Goal: Task Accomplishment & Management: Manage account settings

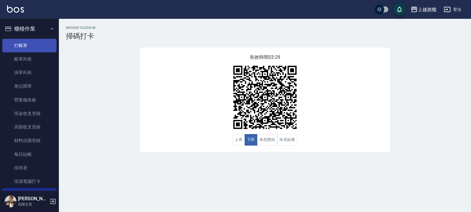
click at [32, 49] on link "打帳單" at bounding box center [29, 46] width 54 height 14
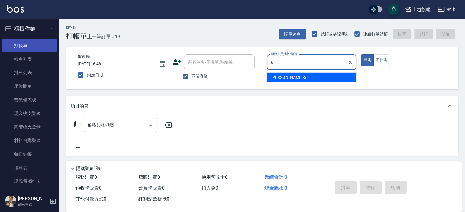
type input "[PERSON_NAME]-6"
type button "true"
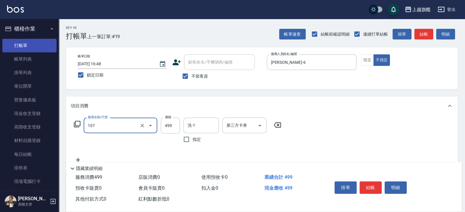
type input "舒活499(107)"
type input "599"
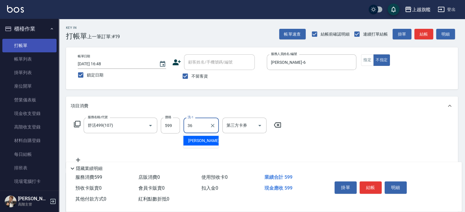
type input "[PERSON_NAME]-36"
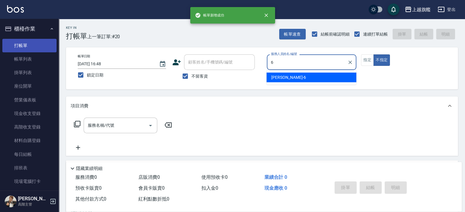
type input "[PERSON_NAME]-6"
type button "false"
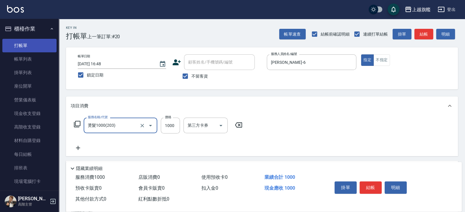
type input "燙髮1000(203)"
type input "1200"
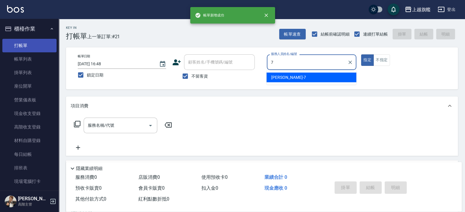
type input "[PERSON_NAME]-7"
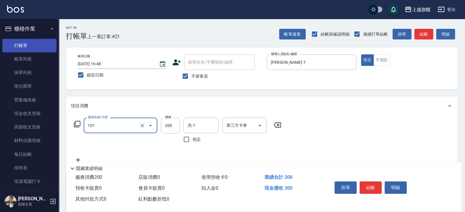
type input "一般洗(101)"
type input "400"
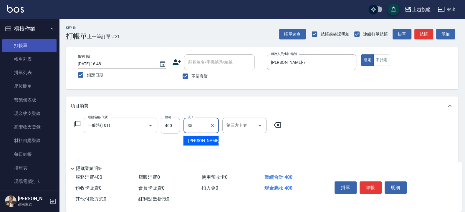
type input "[PERSON_NAME]-35"
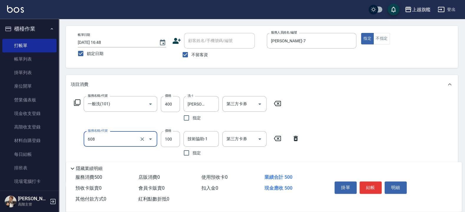
scroll to position [35, 0]
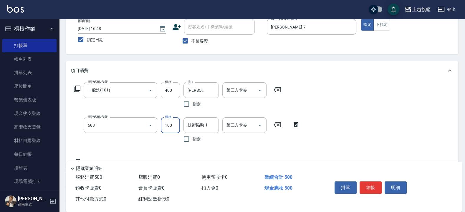
type input "專業/順護100(608)"
click at [192, 144] on input "指定" at bounding box center [186, 139] width 12 height 12
checkbox input "true"
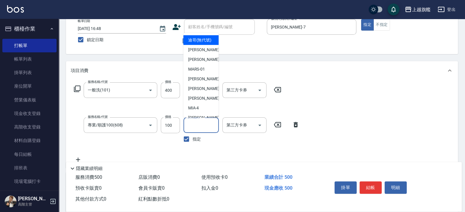
click at [197, 126] on input "技術協助-1" at bounding box center [201, 125] width 30 height 10
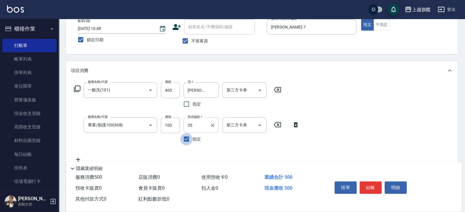
type input "[PERSON_NAME]-35"
click at [188, 139] on input "指定" at bounding box center [186, 139] width 12 height 12
checkbox input "false"
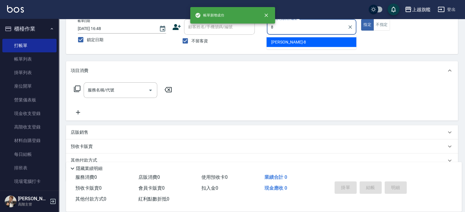
type input "[PERSON_NAME]-8"
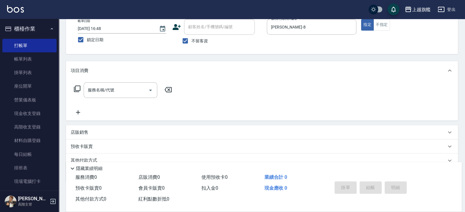
click at [199, 39] on span "不留客資" at bounding box center [199, 41] width 16 height 6
click at [191, 39] on input "不留客資" at bounding box center [185, 41] width 12 height 12
checkbox input "false"
click at [206, 30] on input "顧客姓名/手機號碼/編號" at bounding box center [215, 27] width 57 height 10
click at [198, 42] on li "家綺/0930856162/null" at bounding box center [219, 42] width 71 height 10
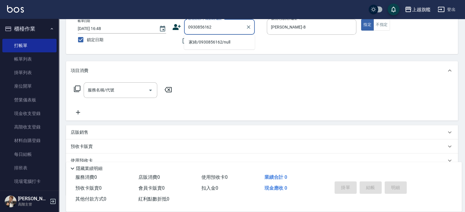
type input "家綺/0930856162/null"
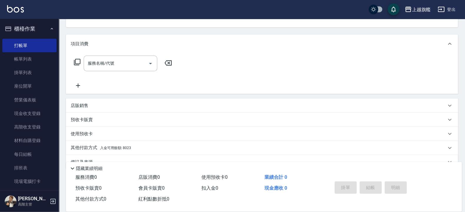
scroll to position [75, 0]
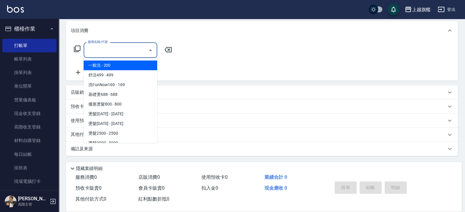
click at [115, 53] on input "服務名稱/代號" at bounding box center [115, 50] width 59 height 10
type input "2"
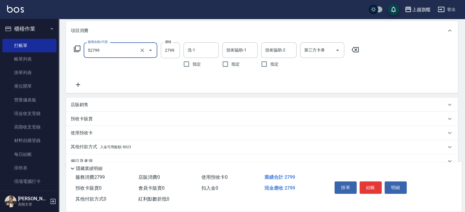
type input "染質感B2799(52799)"
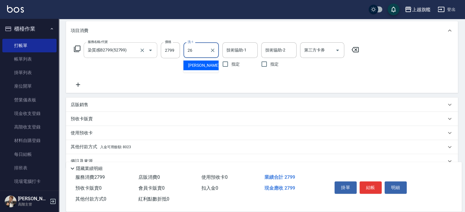
type input "[PERSON_NAME]-26"
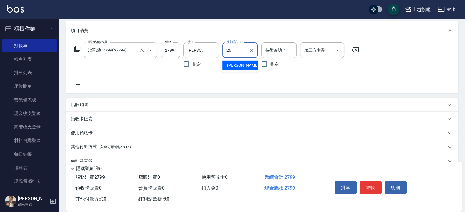
type input "[PERSON_NAME]-26"
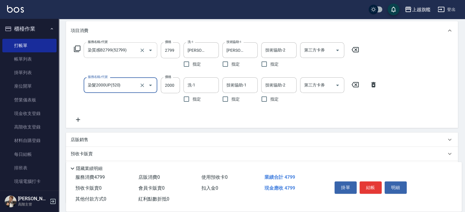
type input "染髮2000UP(520)"
type input "3000"
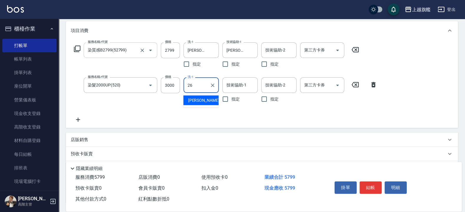
type input "[PERSON_NAME]-26"
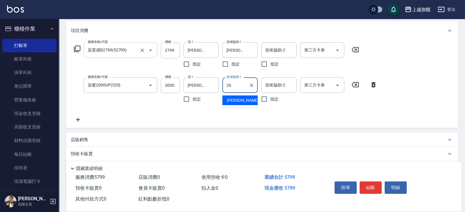
type input "[PERSON_NAME]-26"
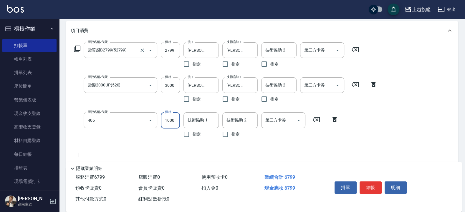
type input "水漾護1000(406)"
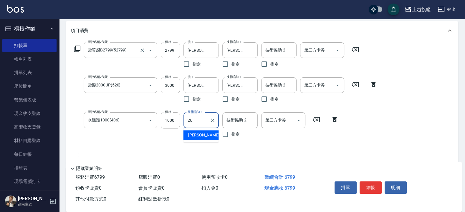
type input "[PERSON_NAME]-26"
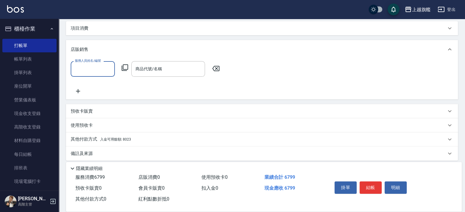
scroll to position [0, 0]
type input "[PERSON_NAME]-8"
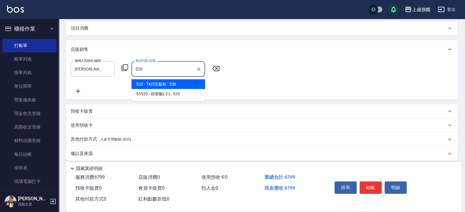
type input "TKO洗髮精"
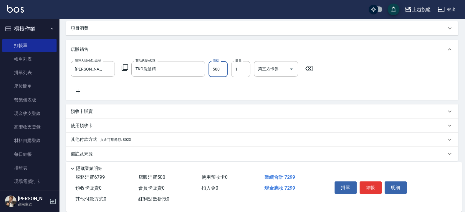
type input "500"
click at [119, 134] on div "其他付款方式 入金可用餘額: 8023" at bounding box center [262, 140] width 392 height 14
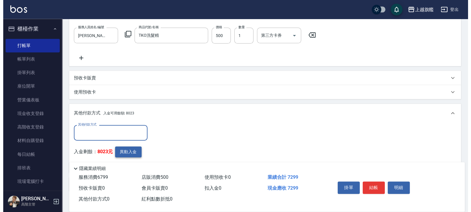
scroll to position [145, 0]
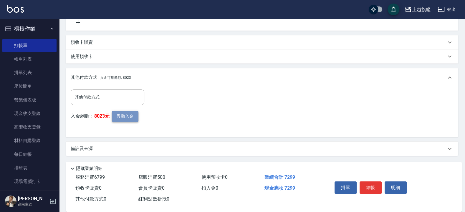
click at [123, 118] on button "異動入金" at bounding box center [125, 116] width 27 height 11
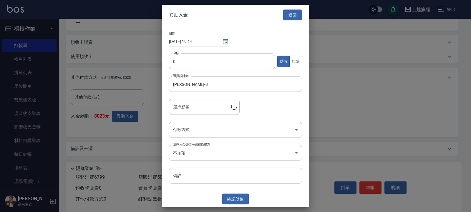
type input "家綺/0930856162"
click at [192, 60] on input "0" at bounding box center [222, 62] width 106 height 16
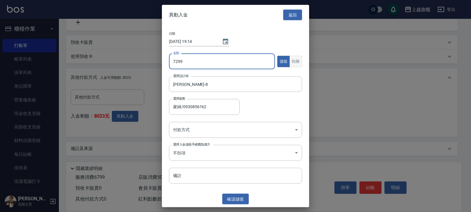
type input "7299"
click at [298, 62] on button "扣除" at bounding box center [296, 61] width 13 height 11
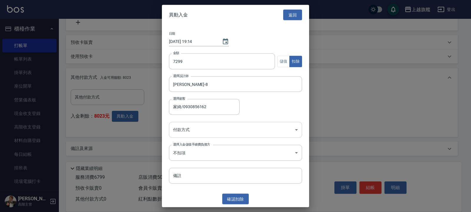
click at [206, 132] on body "上越旗艦 登出 櫃檯作業 打帳單 帳單列表 掛單列表 座位開單 營業儀表板 現金收支登錄 高階收支登錄 材料自購登錄 每日結帳 排班表 現場電腦打卡 掃碼打卡…" at bounding box center [235, 33] width 471 height 357
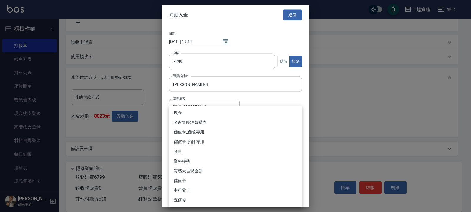
click at [195, 141] on li "儲值卡_扣除專用" at bounding box center [235, 142] width 133 height 10
type input "儲值卡_扣除專用"
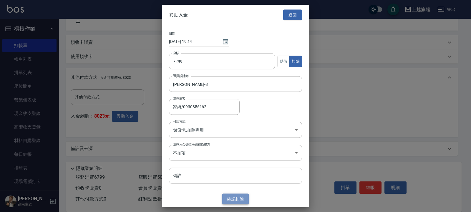
click at [237, 200] on button "確認 扣除" at bounding box center [235, 199] width 27 height 11
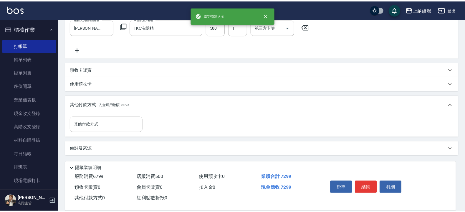
scroll to position [117, 0]
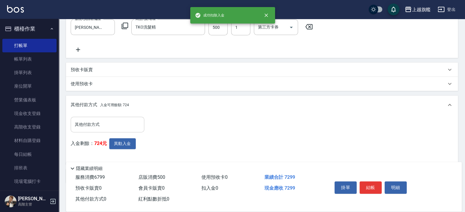
click at [108, 128] on input "其他付款方式" at bounding box center [107, 125] width 68 height 10
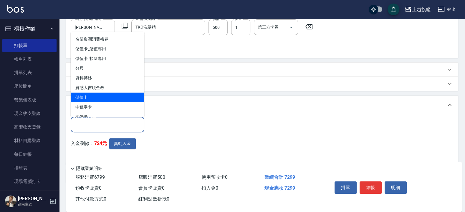
click at [91, 99] on span "儲值卡" at bounding box center [108, 97] width 74 height 10
type input "儲值卡"
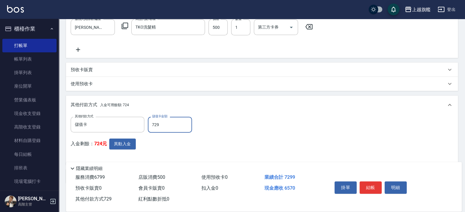
type input "7299"
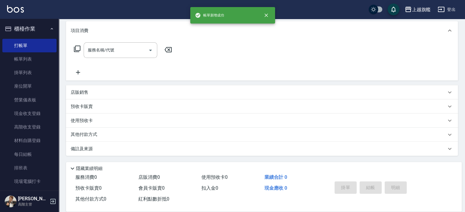
scroll to position [0, 0]
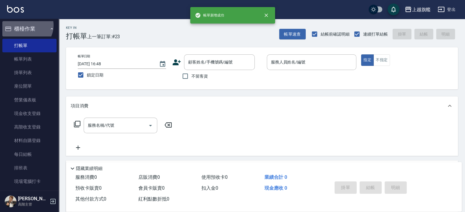
click at [27, 25] on button "櫃檯作業" at bounding box center [29, 28] width 54 height 15
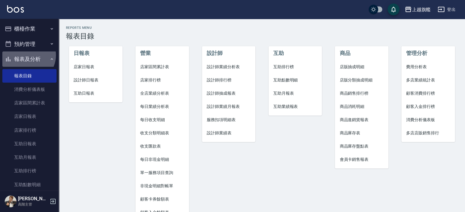
click at [28, 55] on button "報表及分析" at bounding box center [29, 59] width 54 height 15
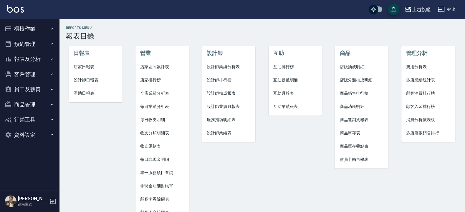
click at [28, 55] on button "報表及分析" at bounding box center [29, 59] width 54 height 15
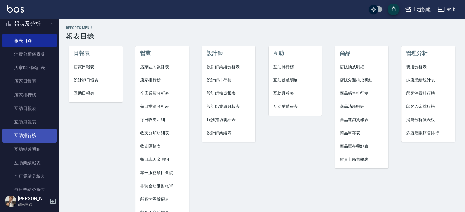
scroll to position [71, 0]
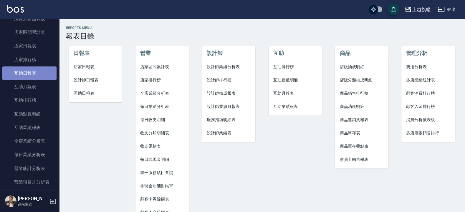
click at [31, 72] on link "互助日報表" at bounding box center [29, 74] width 54 height 14
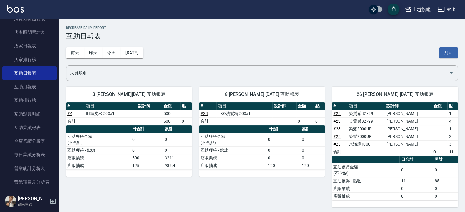
click at [337, 113] on link "# 23" at bounding box center [336, 113] width 7 height 5
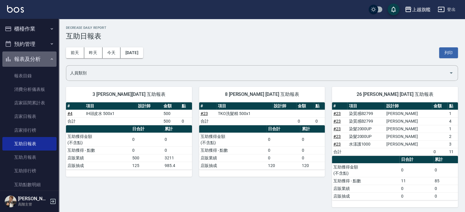
click at [33, 61] on button "報表及分析" at bounding box center [29, 59] width 54 height 15
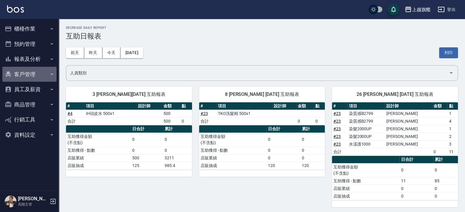
click at [27, 72] on button "客戶管理" at bounding box center [29, 74] width 54 height 15
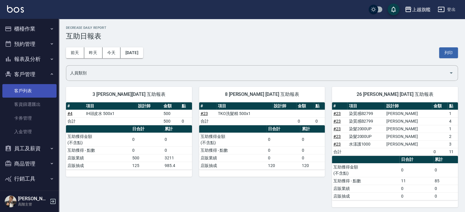
click at [28, 86] on link "客戶列表" at bounding box center [29, 91] width 54 height 14
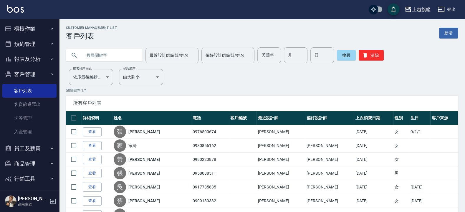
click at [87, 131] on link "查看" at bounding box center [92, 132] width 19 height 9
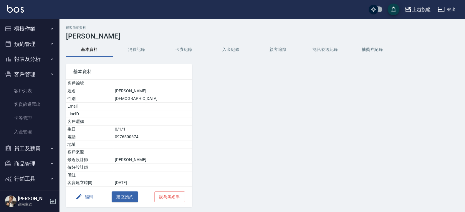
click at [231, 54] on button "入金紀錄" at bounding box center [230, 50] width 47 height 14
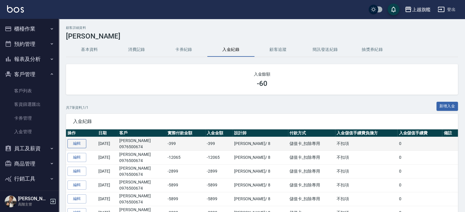
click at [80, 141] on link "編輯" at bounding box center [76, 143] width 19 height 9
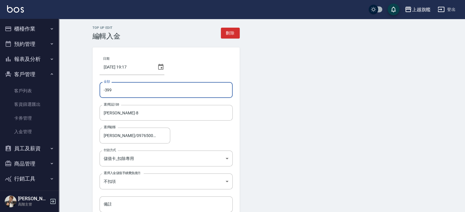
click at [110, 89] on input "-399" at bounding box center [166, 90] width 133 height 16
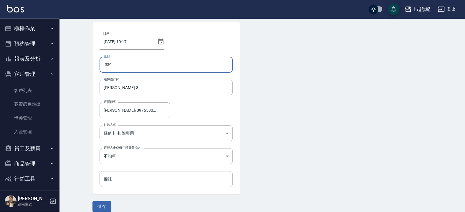
scroll to position [32, 0]
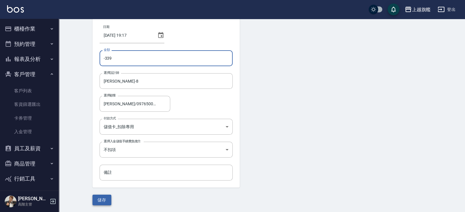
type input "-339"
click at [97, 199] on button "儲存" at bounding box center [101, 200] width 19 height 11
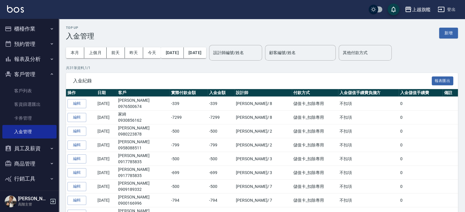
click at [35, 24] on button "櫃檯作業" at bounding box center [29, 28] width 54 height 15
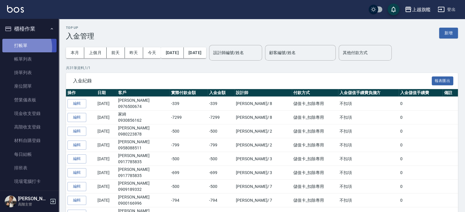
click at [20, 47] on link "打帳單" at bounding box center [29, 46] width 54 height 14
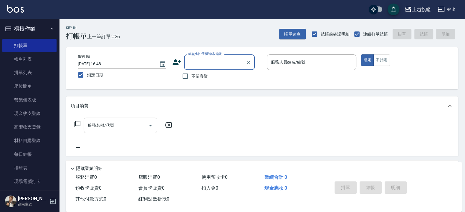
click at [201, 62] on input "顧客姓名/手機號碼/編號" at bounding box center [215, 62] width 57 height 10
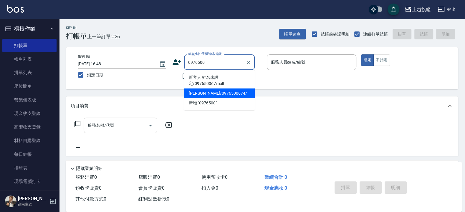
type input "張佳愉/0976500674/"
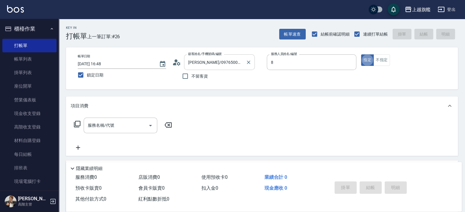
type input "[PERSON_NAME]-8"
type button "true"
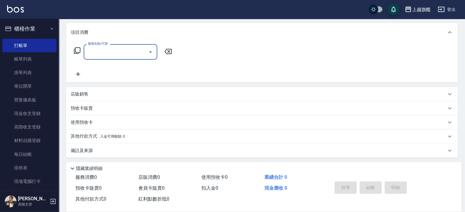
scroll to position [75, 0]
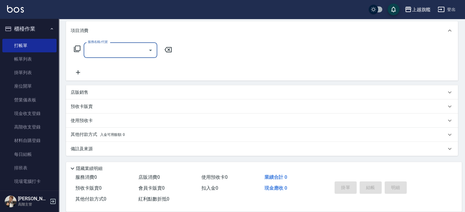
click at [94, 103] on div "預收卡販賣" at bounding box center [262, 107] width 392 height 14
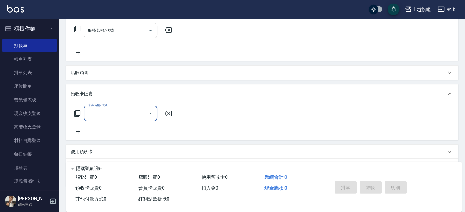
scroll to position [126, 0]
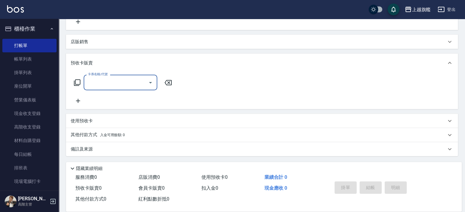
click at [107, 87] on div "卡券名稱/代號" at bounding box center [121, 83] width 74 height 16
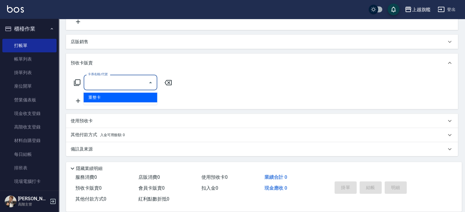
click at [97, 97] on span "重整卡" at bounding box center [121, 98] width 74 height 10
type input "重整卡(70069)"
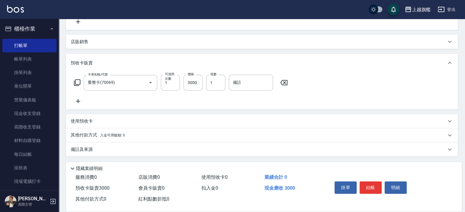
click at [105, 63] on div "預收卡販賣" at bounding box center [259, 63] width 376 height 6
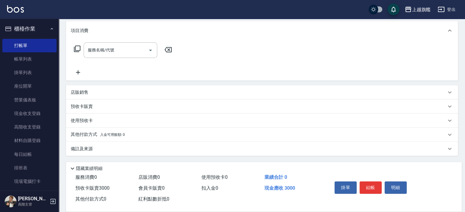
scroll to position [75, 0]
click at [93, 121] on div "使用預收卡" at bounding box center [259, 121] width 376 height 6
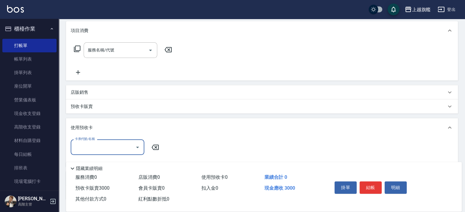
scroll to position [0, 0]
click at [84, 115] on div "項目消費 服務名稱/代號 服務名稱/代號 店販銷售 服務人員姓名/編號 服務人員姓名/編號 商品代號/名稱 商品代號/名稱 預收卡販賣 卡券名稱/代號 重整卡…" at bounding box center [262, 110] width 392 height 179
click at [93, 125] on div "使用預收卡" at bounding box center [259, 128] width 376 height 6
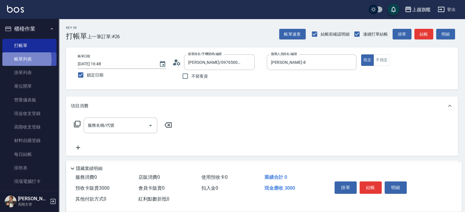
click at [16, 60] on link "帳單列表" at bounding box center [29, 59] width 54 height 14
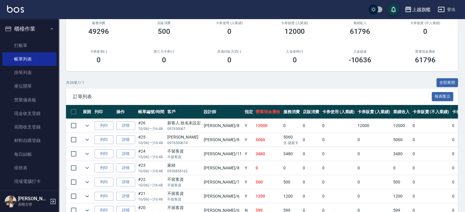
scroll to position [71, 0]
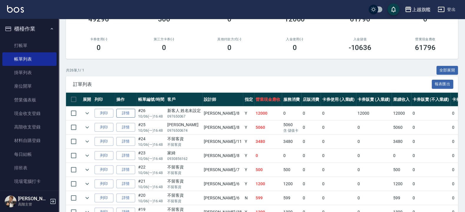
click at [123, 111] on link "詳情" at bounding box center [125, 113] width 19 height 9
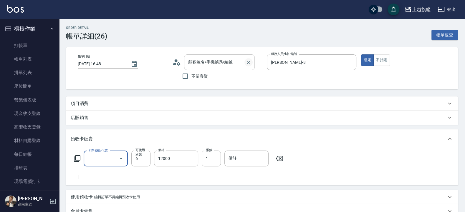
type input "[DATE] 16:48"
type input "[PERSON_NAME]-8"
type input "新客人 姓名未設定/097650067/null"
type input "重整卡(70069)"
click at [250, 62] on icon "Clear" at bounding box center [249, 62] width 6 height 6
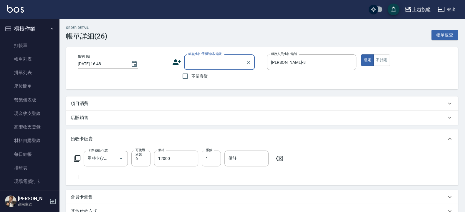
drag, startPoint x: 218, startPoint y: 65, endPoint x: 222, endPoint y: 65, distance: 3.6
click at [220, 65] on input "顧客姓名/手機號碼/編號" at bounding box center [215, 62] width 57 height 10
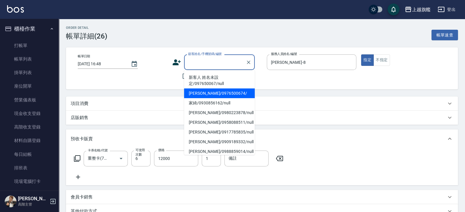
click at [193, 95] on li "張佳愉/0976500674/" at bounding box center [219, 94] width 71 height 10
type input "張佳愉/0976500674/"
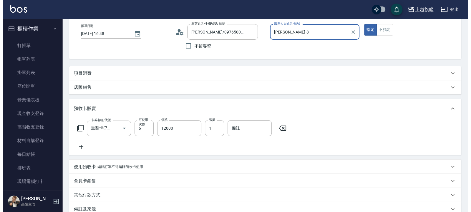
scroll to position [98, 0]
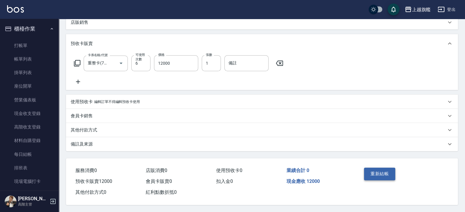
click at [380, 168] on button "重新結帳" at bounding box center [379, 174] width 31 height 12
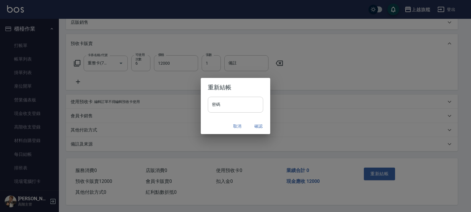
click at [243, 111] on input "密碼" at bounding box center [235, 105] width 55 height 16
type input "*******"
click at [258, 126] on button "確認" at bounding box center [258, 126] width 19 height 11
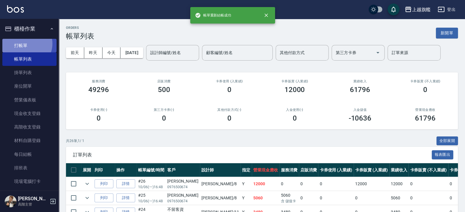
click at [27, 44] on link "打帳單" at bounding box center [29, 46] width 54 height 14
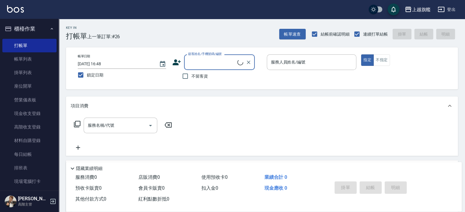
scroll to position [3, 0]
click at [193, 76] on li "張佳愉/0976500674/" at bounding box center [219, 78] width 71 height 10
type input "張佳愉/0976500674/"
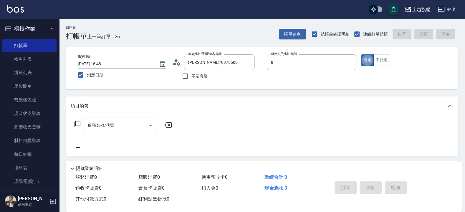
type input "[PERSON_NAME]-8"
type button "true"
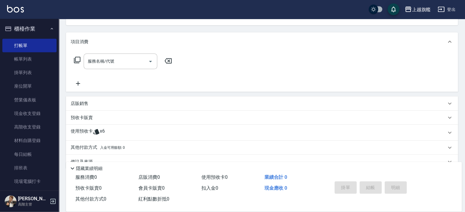
scroll to position [77, 0]
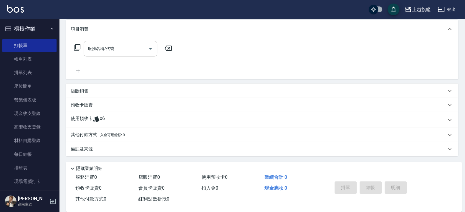
click at [105, 118] on div "使用預收卡 x6" at bounding box center [259, 120] width 376 height 9
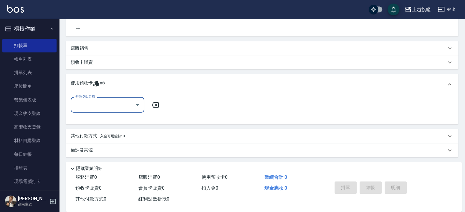
scroll to position [121, 0]
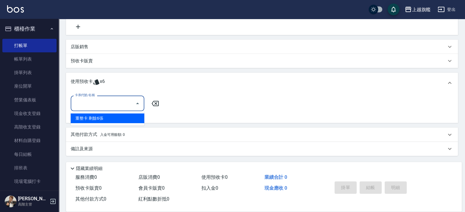
click at [101, 98] on input "卡券代號/名稱" at bounding box center [102, 103] width 59 height 10
click at [92, 119] on div "重整卡 剩餘6張" at bounding box center [108, 119] width 74 height 10
type input "重整卡"
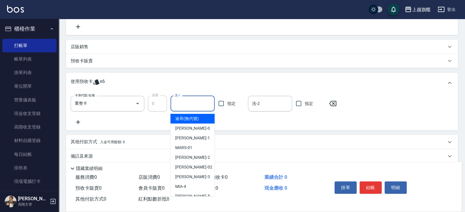
click at [188, 102] on input "洗-1" at bounding box center [192, 104] width 39 height 10
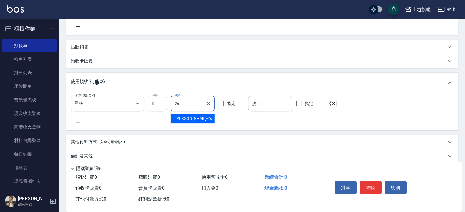
type input "[PERSON_NAME]-26"
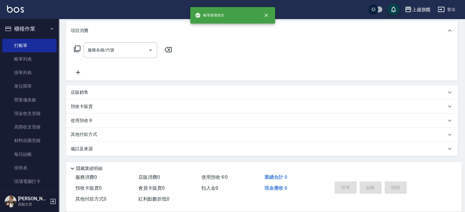
scroll to position [0, 0]
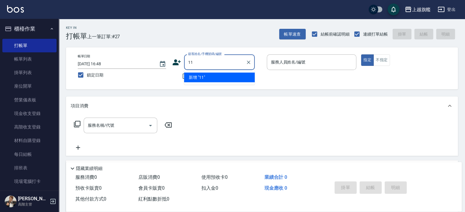
type input "1"
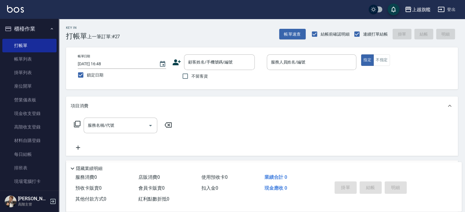
click at [216, 16] on div "上越旗艦 登出" at bounding box center [232, 9] width 465 height 19
click at [189, 78] on input "不留客資" at bounding box center [185, 76] width 12 height 12
checkbox input "true"
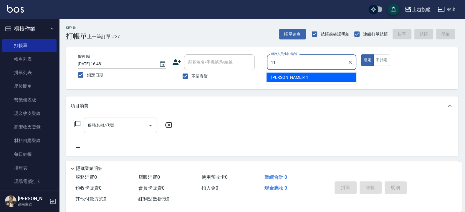
type input "蔡美秀-11"
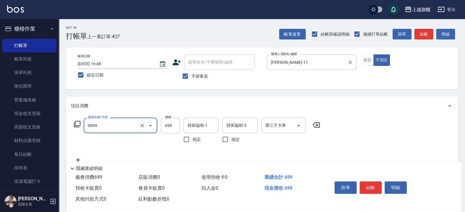
type input "精油SPA(0699)"
type input "899"
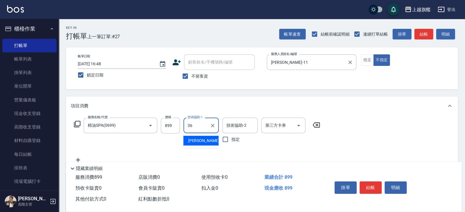
type input "[PERSON_NAME]-36"
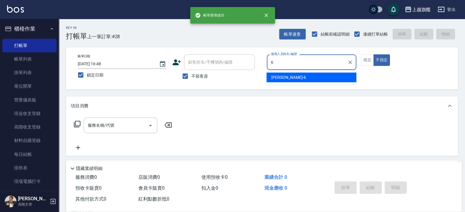
type input "[PERSON_NAME]-6"
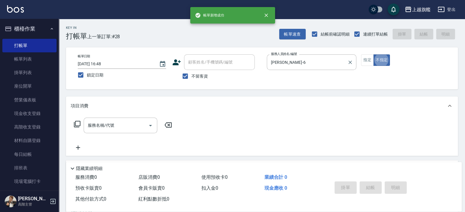
type button "false"
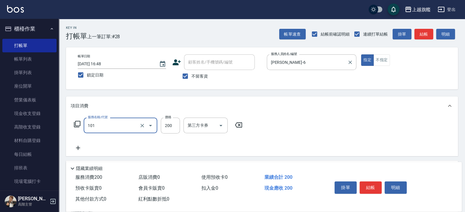
type input "一般洗(101)"
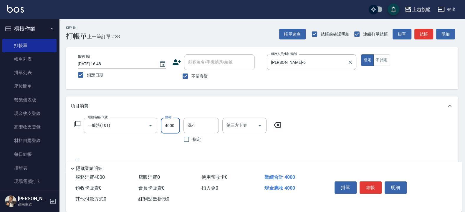
type input "4000"
type input "[PERSON_NAME]-36"
click at [175, 126] on input "4000" at bounding box center [170, 126] width 19 height 16
type input "400"
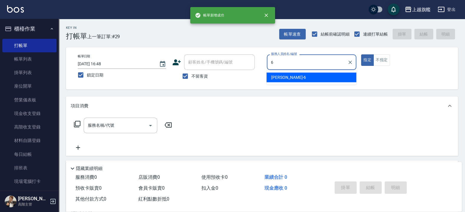
type input "[PERSON_NAME]-6"
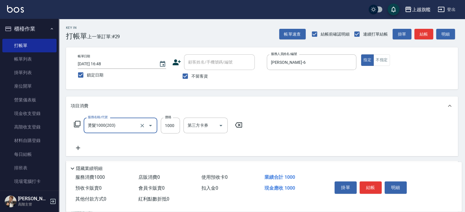
type input "燙髮1000(203)"
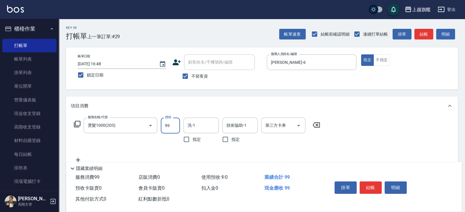
type input "999"
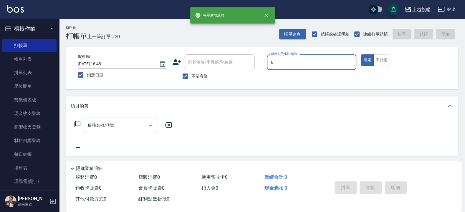
type input "[PERSON_NAME]-6"
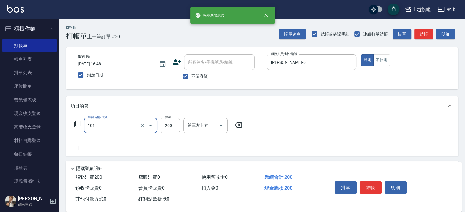
type input "一般洗(101)"
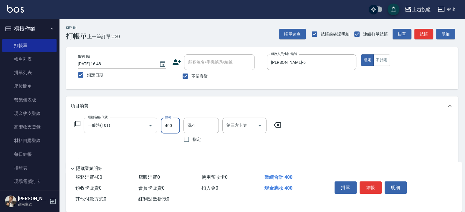
type input "400"
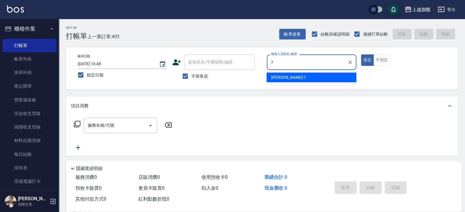
type input "[PERSON_NAME]-7"
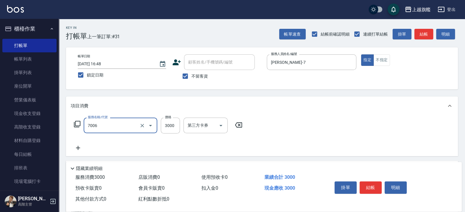
type input "重整(7006)"
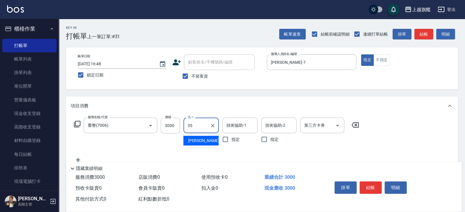
type input "[PERSON_NAME]-35"
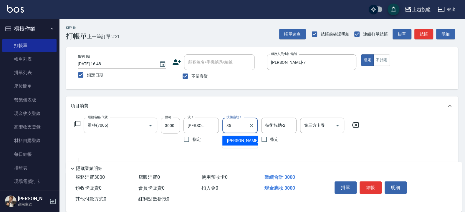
type input "[PERSON_NAME]-35"
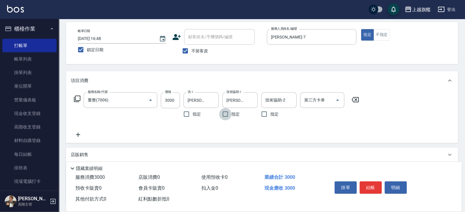
scroll to position [35, 0]
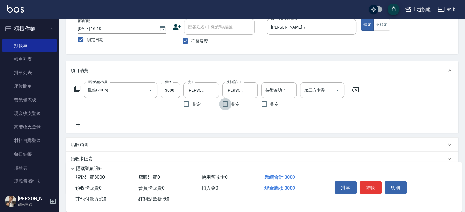
click at [80, 124] on icon at bounding box center [78, 124] width 15 height 7
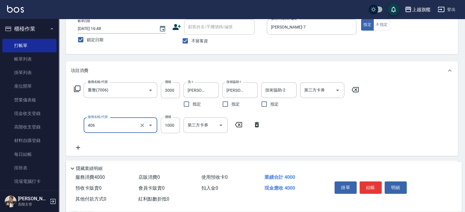
type input "水漾護1000(406)"
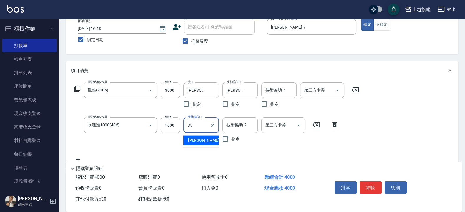
type input "[PERSON_NAME]-35"
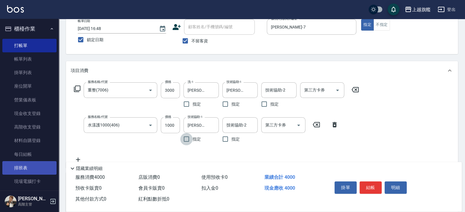
scroll to position [71, 0]
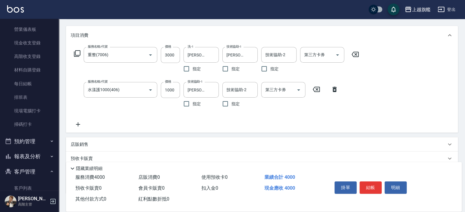
click at [79, 124] on icon at bounding box center [78, 124] width 15 height 7
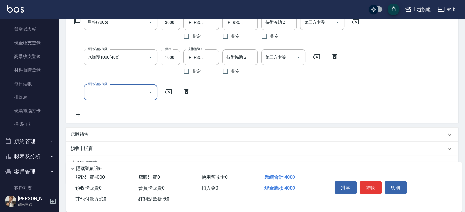
scroll to position [131, 0]
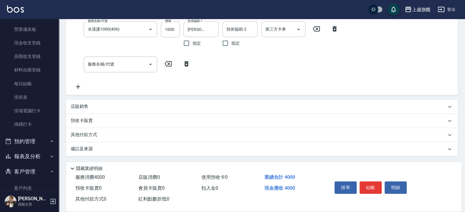
click at [82, 85] on icon at bounding box center [78, 86] width 15 height 7
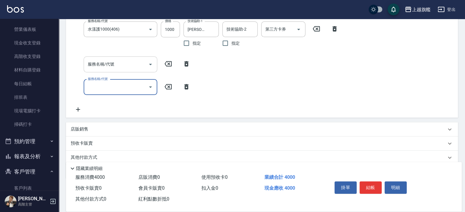
click at [109, 69] on input "服務名稱/代號" at bounding box center [115, 64] width 59 height 10
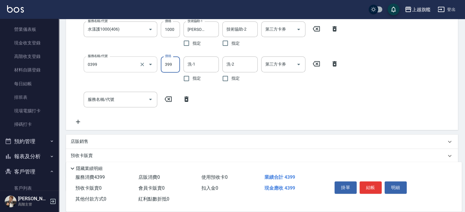
type input "海鹽SPA(0399)"
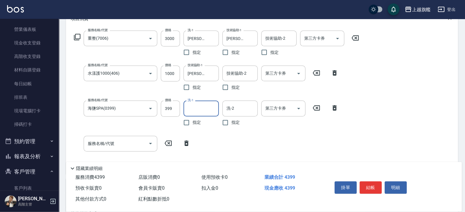
scroll to position [125, 0]
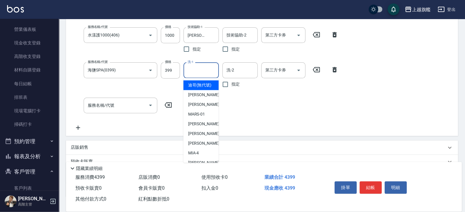
click at [210, 71] on input "洗-1" at bounding box center [201, 70] width 30 height 10
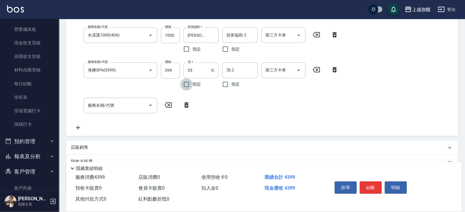
type input "[PERSON_NAME]-35"
click at [119, 108] on input "服務名稱/代號" at bounding box center [115, 105] width 59 height 10
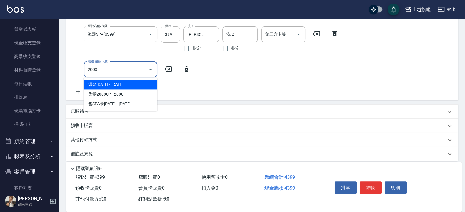
scroll to position [166, 0]
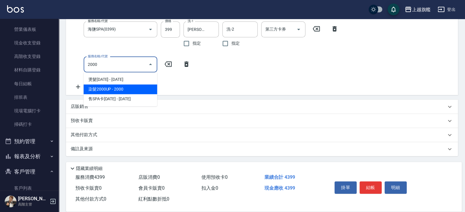
click at [109, 85] on span "染髮2000UP - 2000" at bounding box center [121, 90] width 74 height 10
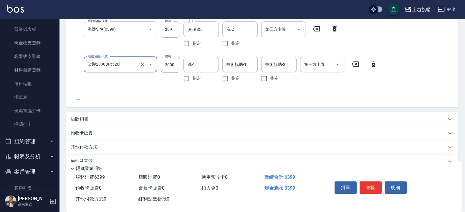
type input "染髮2000UP(520)"
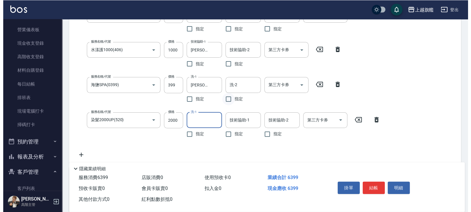
scroll to position [127, 0]
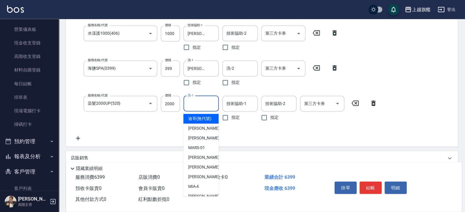
click at [203, 101] on input "洗-1" at bounding box center [201, 104] width 30 height 10
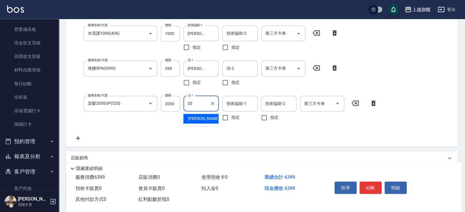
type input "[PERSON_NAME]-35"
click at [233, 100] on input "技術協助-1" at bounding box center [240, 104] width 30 height 10
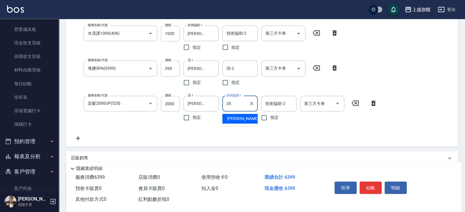
click at [232, 117] on span "邱靖淳 -35" at bounding box center [245, 119] width 37 height 6
type input "[PERSON_NAME]-35"
click at [376, 186] on button "結帳" at bounding box center [371, 188] width 22 height 12
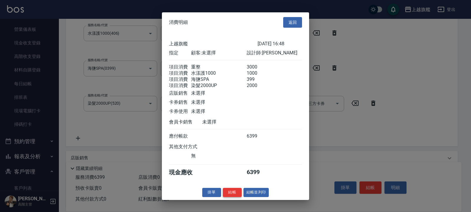
click at [235, 196] on button "結帳" at bounding box center [232, 192] width 19 height 9
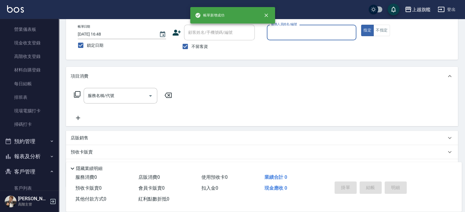
scroll to position [24, 0]
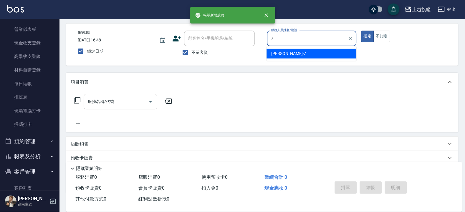
type input "[PERSON_NAME]-7"
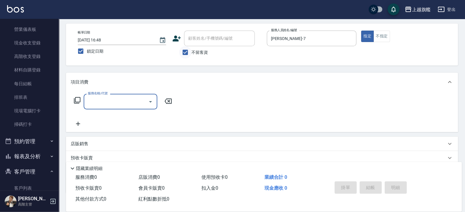
click at [186, 52] on input "不留客資" at bounding box center [185, 52] width 12 height 12
checkbox input "false"
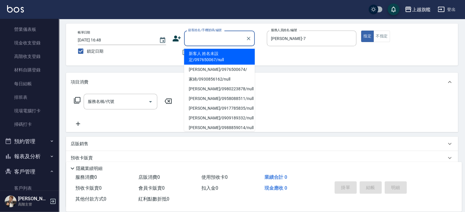
click at [210, 38] on input "顧客姓名/手機號碼/編號" at bounding box center [215, 38] width 57 height 10
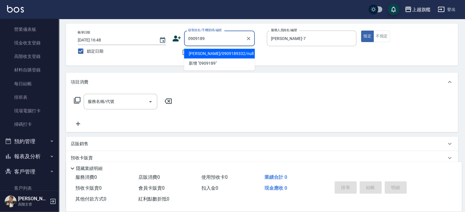
type input "[PERSON_NAME]/0909189332/null"
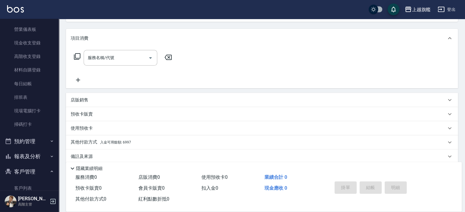
scroll to position [75, 0]
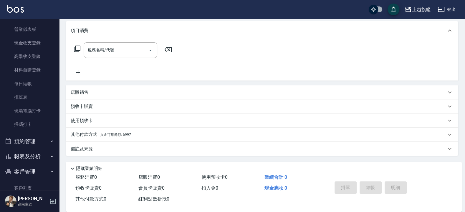
click at [84, 106] on p "預收卡販賣" at bounding box center [82, 107] width 22 height 6
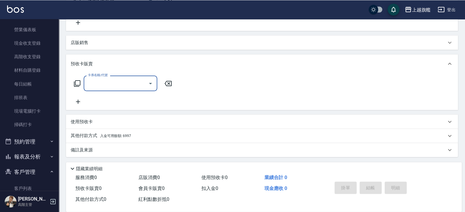
scroll to position [126, 0]
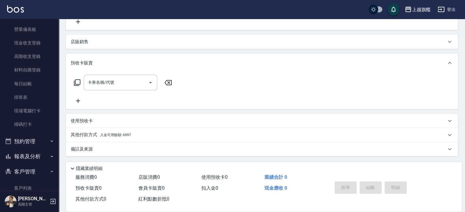
click at [86, 42] on p "店販銷售" at bounding box center [80, 42] width 18 height 6
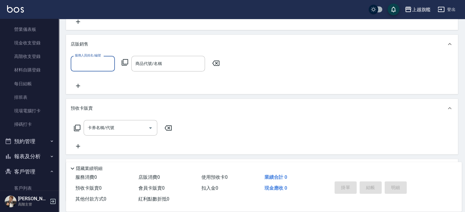
scroll to position [0, 0]
click at [86, 42] on p "店販銷售" at bounding box center [80, 44] width 18 height 6
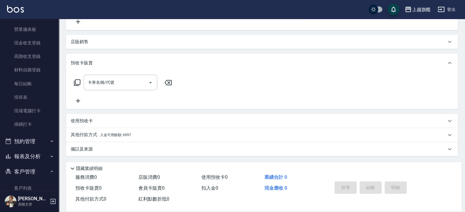
drag, startPoint x: 93, startPoint y: 121, endPoint x: 92, endPoint y: 118, distance: 3.4
click at [92, 121] on div "使用預收卡" at bounding box center [259, 121] width 376 height 6
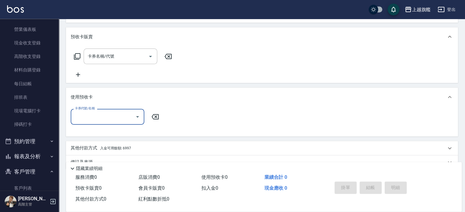
scroll to position [166, 0]
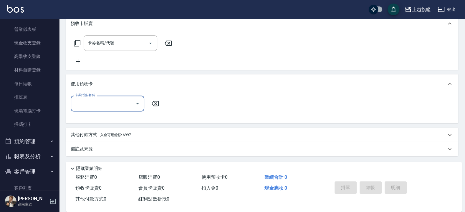
click at [113, 99] on input "卡券代號/名稱" at bounding box center [102, 103] width 59 height 10
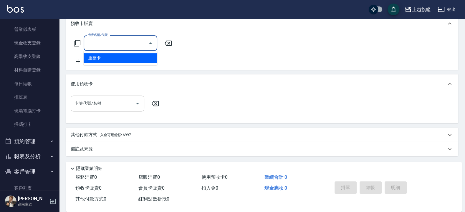
click at [97, 45] on input "卡券名稱/代號" at bounding box center [115, 43] width 59 height 10
click at [97, 58] on span "重整卡" at bounding box center [121, 58] width 74 height 10
type input "重整卡(70069)"
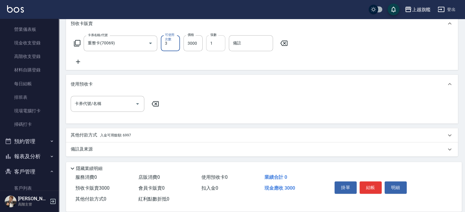
type input "3"
type input "5000"
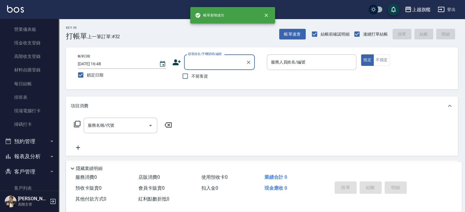
scroll to position [0, 0]
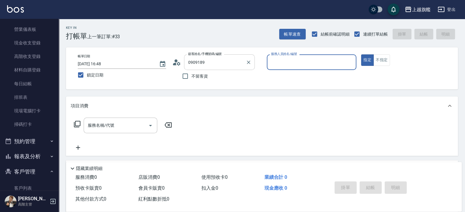
type input "[PERSON_NAME]/0909189332/null"
type input "[PERSON_NAME]-7"
click at [361, 54] on button "指定" at bounding box center [367, 59] width 13 height 11
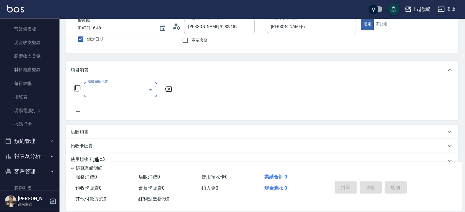
scroll to position [71, 0]
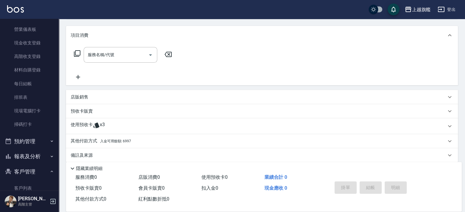
click at [109, 120] on div "使用預收卡 x3" at bounding box center [262, 126] width 392 height 16
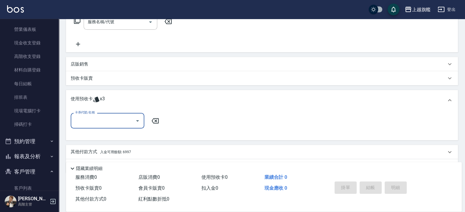
scroll to position [121, 0]
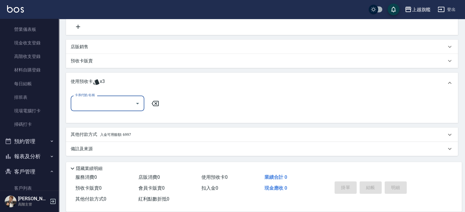
click at [100, 106] on input "卡券代號/名稱" at bounding box center [102, 103] width 59 height 10
click at [92, 118] on div "重整卡 剩餘3張" at bounding box center [108, 119] width 74 height 10
type input "重整卡"
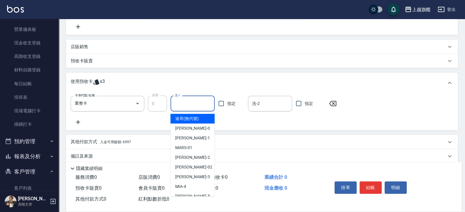
click at [185, 106] on input "洗-1" at bounding box center [192, 104] width 39 height 10
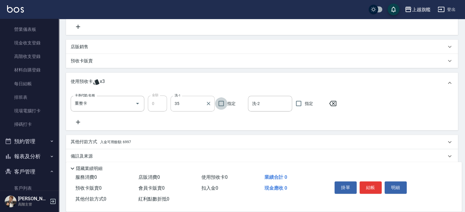
type input "[PERSON_NAME]-35"
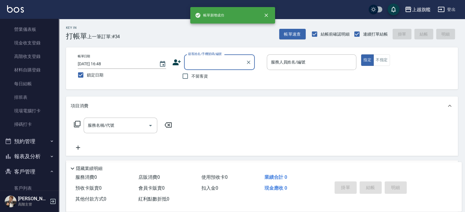
scroll to position [0, 0]
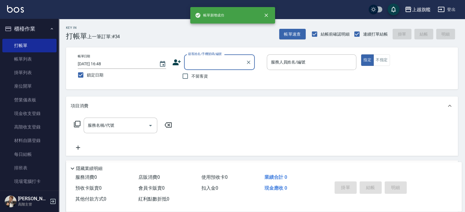
click at [28, 27] on button "櫃檯作業" at bounding box center [29, 28] width 54 height 15
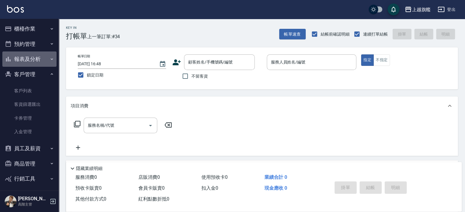
click at [31, 56] on button "報表及分析" at bounding box center [29, 59] width 54 height 15
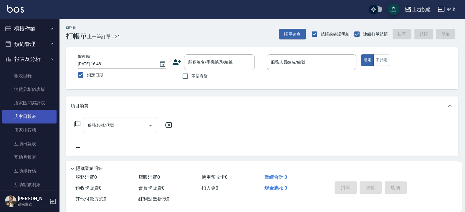
click at [30, 114] on link "店家日報表" at bounding box center [29, 117] width 54 height 14
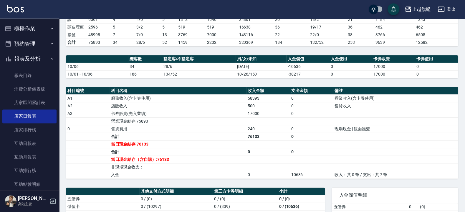
scroll to position [177, 0]
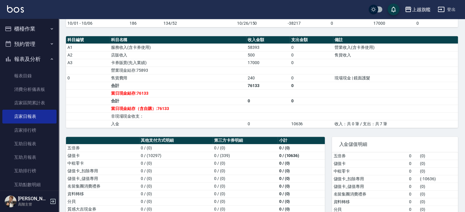
click at [29, 29] on button "櫃檯作業" at bounding box center [29, 28] width 54 height 15
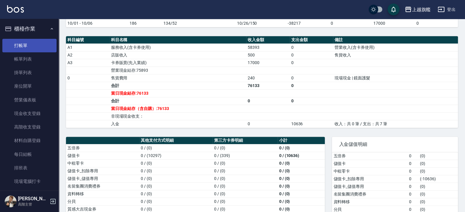
click at [27, 46] on link "打帳單" at bounding box center [29, 46] width 54 height 14
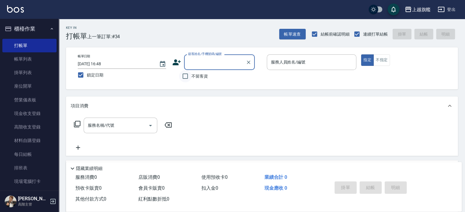
click at [190, 78] on input "不留客資" at bounding box center [185, 76] width 12 height 12
checkbox input "true"
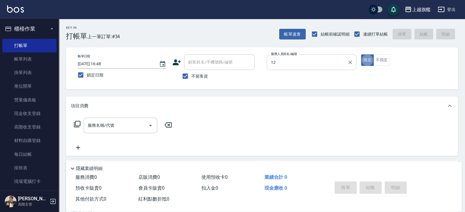
type input "陳佩君-12"
type button "true"
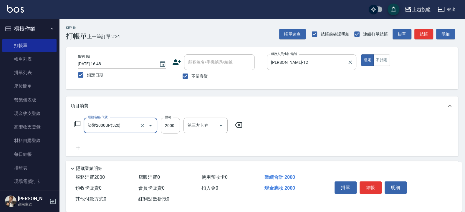
type input "染髮2000UP(520)"
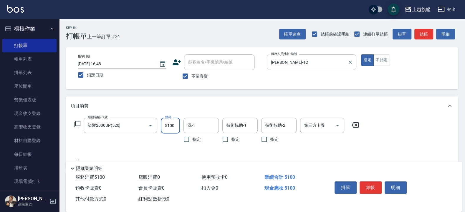
type input "5100"
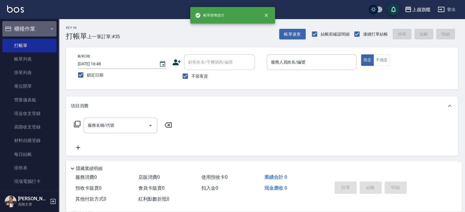
click at [31, 23] on button "櫃檯作業" at bounding box center [29, 28] width 54 height 15
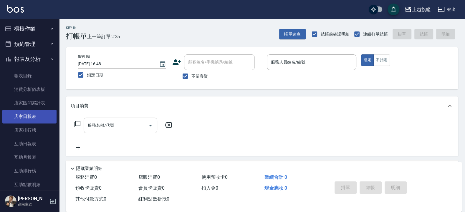
drag, startPoint x: 24, startPoint y: 114, endPoint x: 27, endPoint y: 113, distance: 3.4
click at [27, 113] on link "店家日報表" at bounding box center [29, 117] width 54 height 14
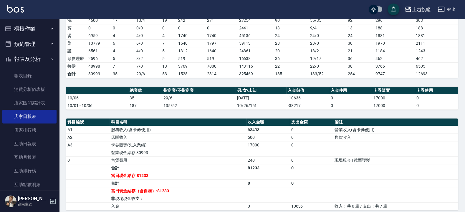
scroll to position [71, 0]
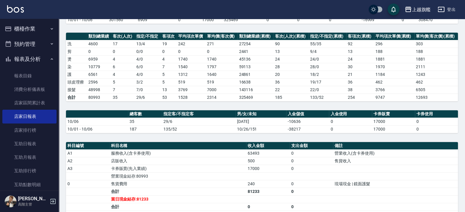
click at [39, 28] on button "櫃檯作業" at bounding box center [29, 28] width 54 height 15
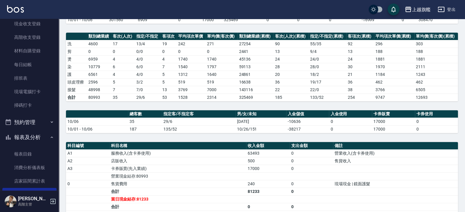
scroll to position [106, 0]
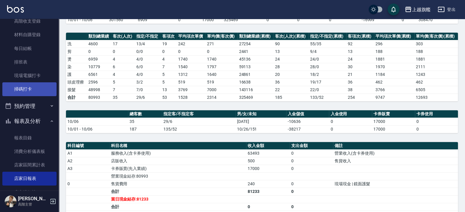
click at [30, 86] on link "掃碼打卡" at bounding box center [29, 89] width 54 height 14
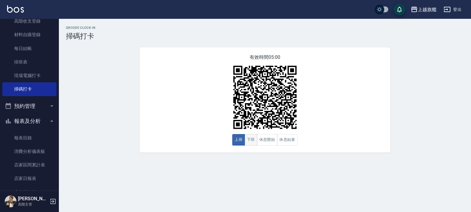
click at [253, 138] on button "下班" at bounding box center [251, 139] width 13 height 11
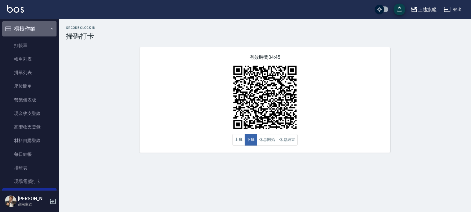
click at [35, 26] on button "櫃檯作業" at bounding box center [29, 28] width 54 height 15
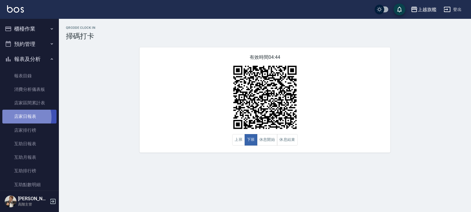
click at [22, 117] on link "店家日報表" at bounding box center [29, 117] width 54 height 14
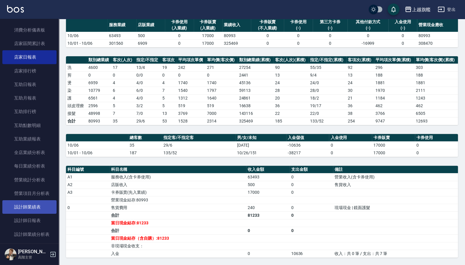
scroll to position [71, 0]
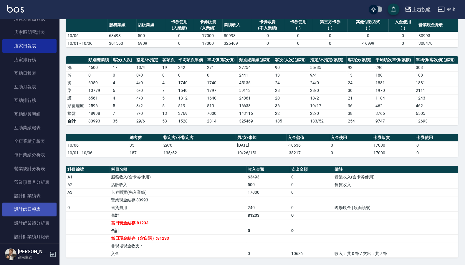
click at [33, 212] on link "設計師日報表" at bounding box center [29, 210] width 54 height 14
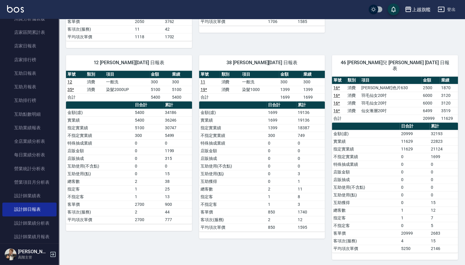
scroll to position [516, 0]
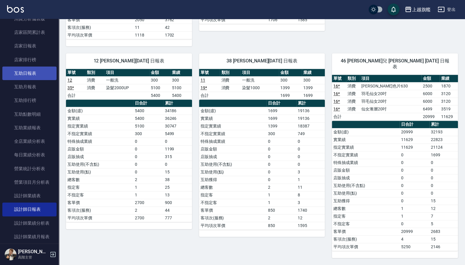
click at [20, 78] on link "互助日報表" at bounding box center [29, 74] width 54 height 14
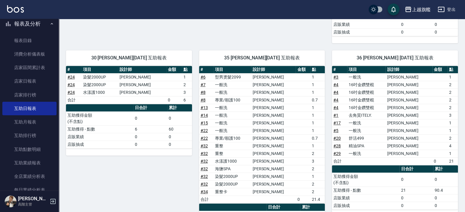
scroll to position [177, 0]
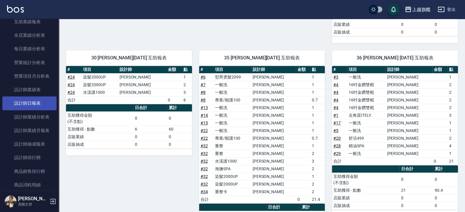
click at [35, 110] on link "設計師日報表" at bounding box center [29, 104] width 54 height 14
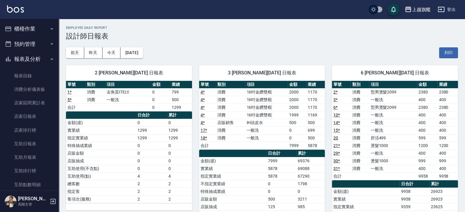
click at [28, 25] on button "櫃檯作業" at bounding box center [29, 28] width 54 height 15
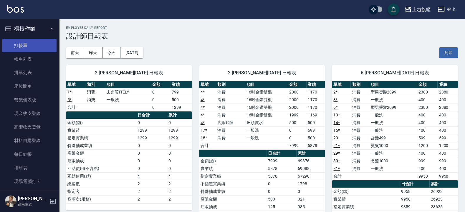
click at [28, 39] on link "打帳單" at bounding box center [29, 46] width 54 height 14
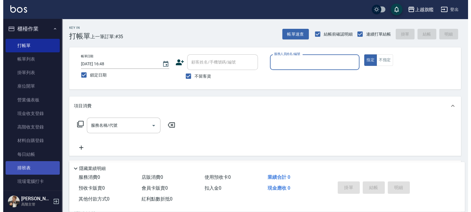
scroll to position [35, 0]
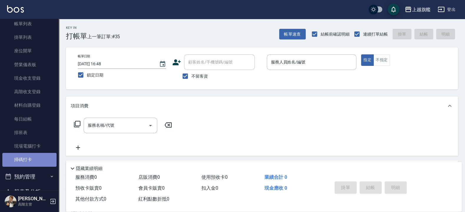
click at [37, 161] on link "掃碼打卡" at bounding box center [29, 160] width 54 height 14
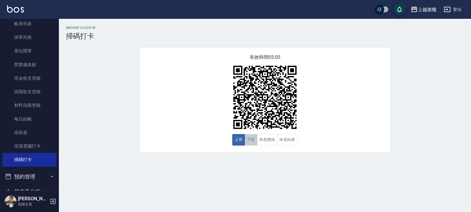
click at [249, 143] on button "下班" at bounding box center [251, 139] width 13 height 11
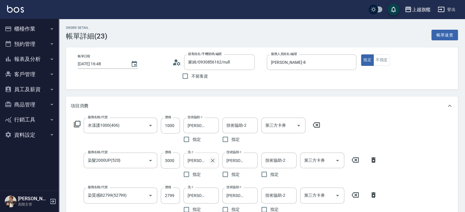
click at [212, 159] on icon "Clear" at bounding box center [213, 161] width 6 height 6
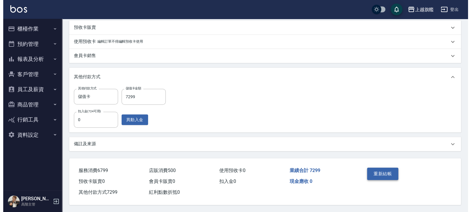
scroll to position [292, 0]
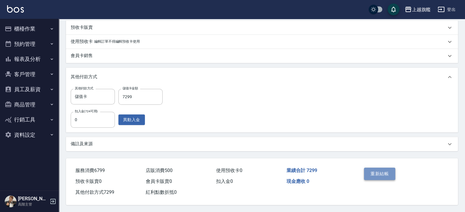
click at [380, 171] on button "重新結帳" at bounding box center [379, 174] width 31 height 12
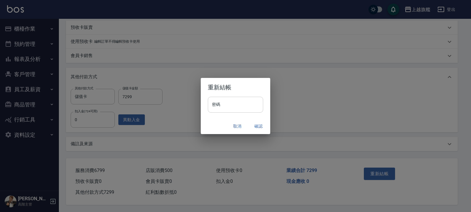
click at [228, 106] on input "密碼" at bounding box center [235, 105] width 55 height 16
type input "*******"
click at [258, 125] on button "確認" at bounding box center [258, 126] width 19 height 11
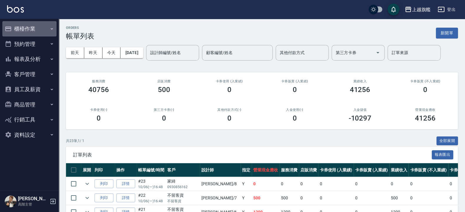
click at [23, 27] on button "櫃檯作業" at bounding box center [29, 28] width 54 height 15
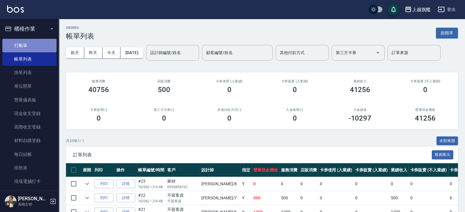
click at [30, 45] on link "打帳單" at bounding box center [29, 46] width 54 height 14
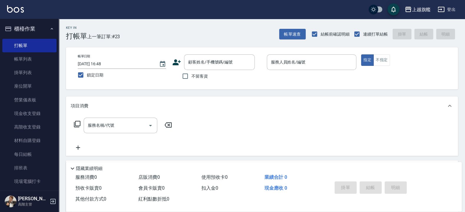
click at [198, 74] on span "不留客資" at bounding box center [199, 76] width 16 height 6
click at [191, 74] on input "不留客資" at bounding box center [185, 76] width 12 height 12
checkbox input "true"
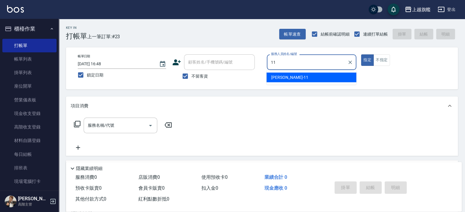
type input "蔡美秀-11"
type button "true"
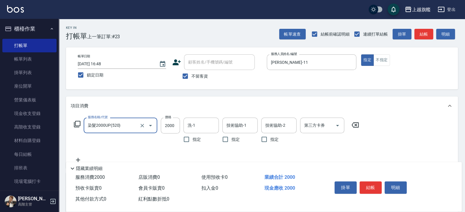
type input "染髮2000UP(520)"
type input "1280"
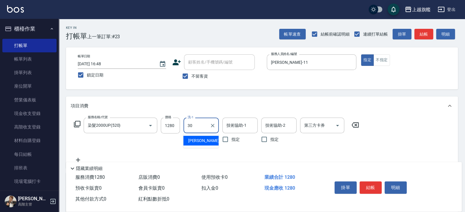
type input "劉羿君-30"
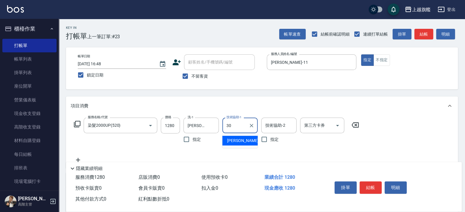
type input "劉羿君-30"
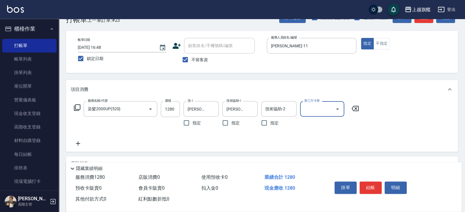
scroll to position [35, 0]
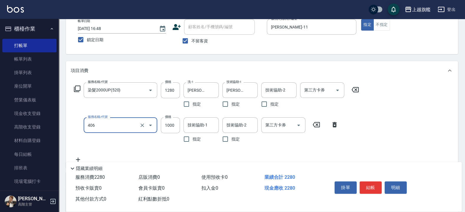
type input "水漾護1000(406)"
type input "2200"
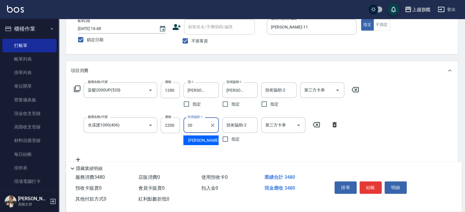
type input "劉羿君-30"
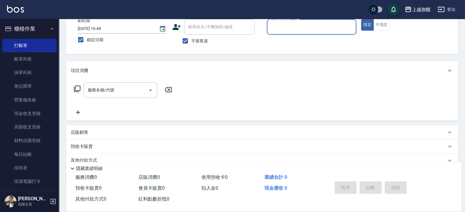
click at [201, 42] on span "不留客資" at bounding box center [199, 41] width 16 height 6
click at [191, 42] on input "不留客資" at bounding box center [185, 41] width 12 height 12
checkbox input "false"
click at [204, 30] on input "顧客姓名/手機號碼/編號" at bounding box center [215, 27] width 57 height 10
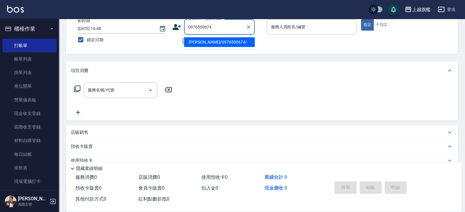
type input "張佳愉/0976500674/"
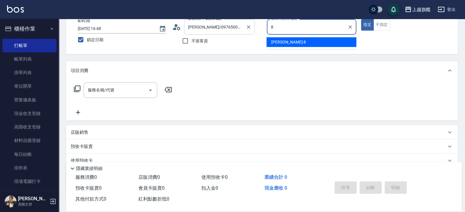
type input "[PERSON_NAME]-8"
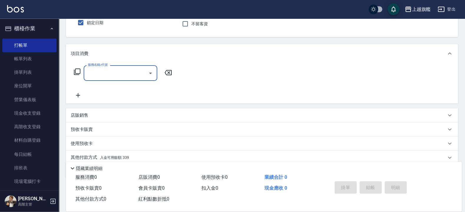
scroll to position [75, 0]
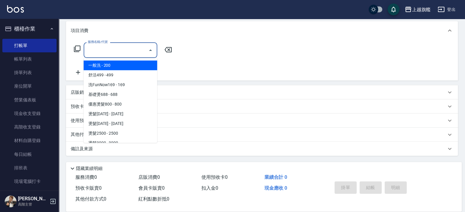
click at [103, 54] on input "服務名稱/代號" at bounding box center [115, 50] width 59 height 10
type input "3"
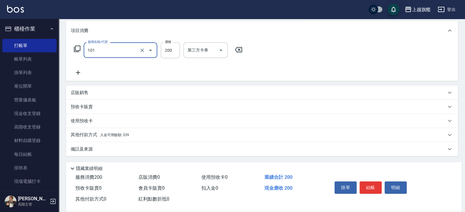
type input "一般洗(101)"
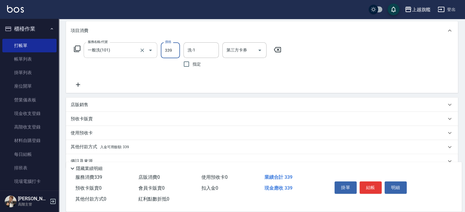
type input "339"
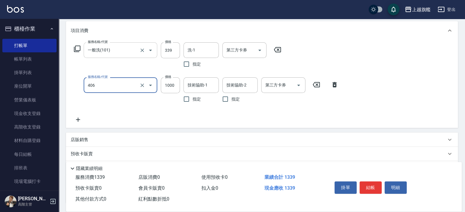
type input "水漾護1000(406)"
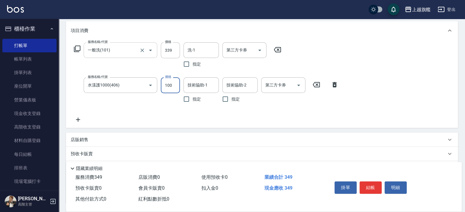
type input "1000"
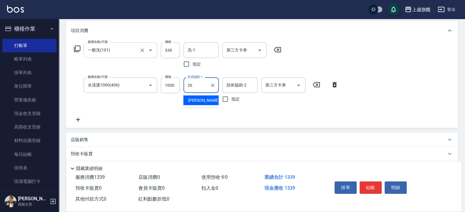
type input "[PERSON_NAME]-26"
click at [81, 121] on icon at bounding box center [78, 119] width 15 height 7
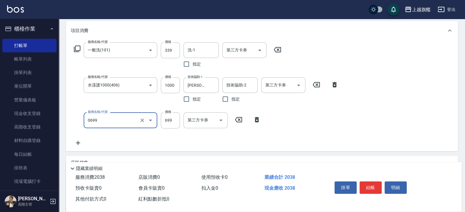
type input "精油SPA(0699)"
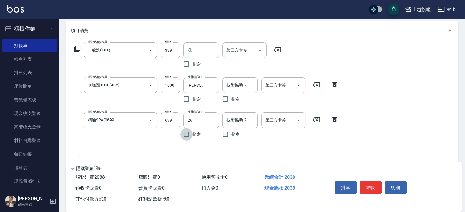
type input "[PERSON_NAME]-26"
click at [78, 154] on icon at bounding box center [78, 155] width 15 height 7
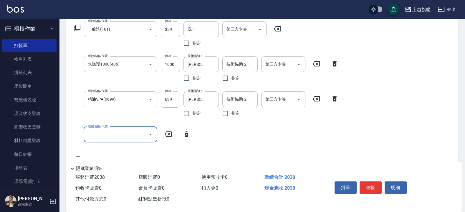
scroll to position [111, 0]
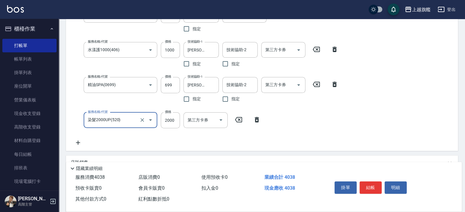
type input "染髮2000UP(520)"
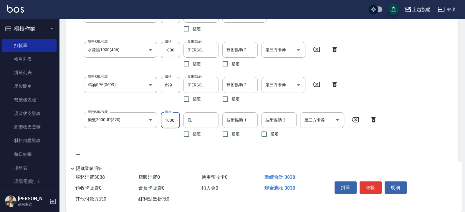
type input "1000"
type input "[PERSON_NAME]-26"
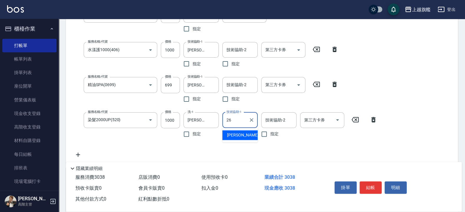
type input "[PERSON_NAME]-26"
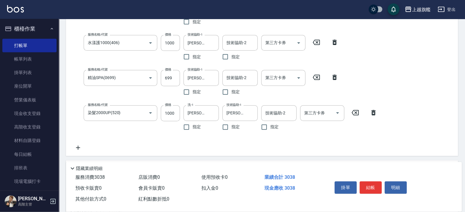
scroll to position [146, 0]
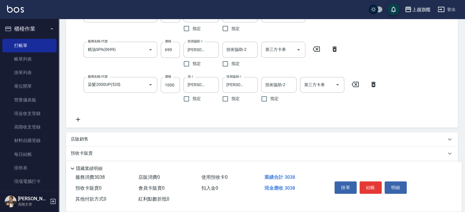
click at [81, 118] on icon at bounding box center [78, 119] width 15 height 7
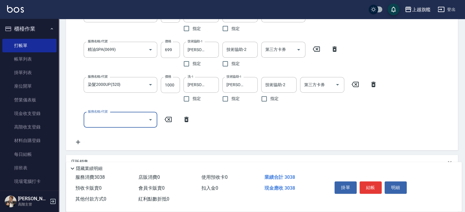
scroll to position [122, 0]
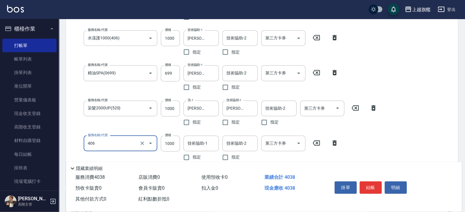
type input "水漾護1000(406)"
type input "2500"
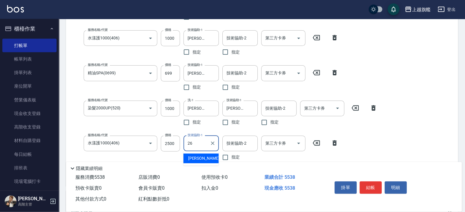
type input "[PERSON_NAME]-26"
click at [178, 143] on input "2500" at bounding box center [170, 144] width 19 height 16
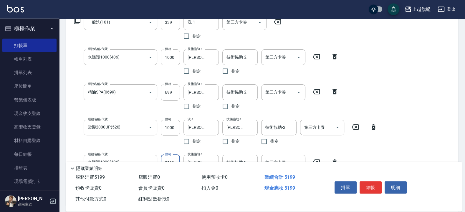
scroll to position [87, 0]
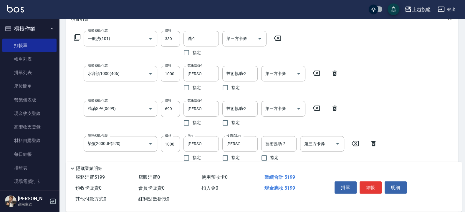
type input "2161"
click at [178, 73] on input "1000" at bounding box center [170, 74] width 19 height 16
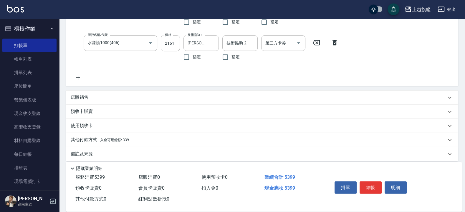
scroll to position [228, 0]
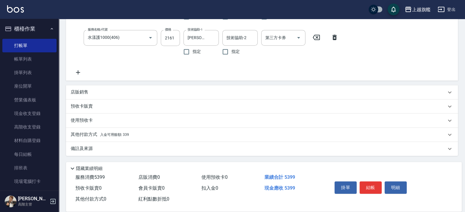
type input "1200"
click at [119, 135] on span "入金可用餘額: 339" at bounding box center [114, 135] width 29 height 4
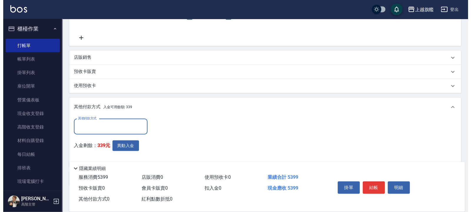
scroll to position [291, 0]
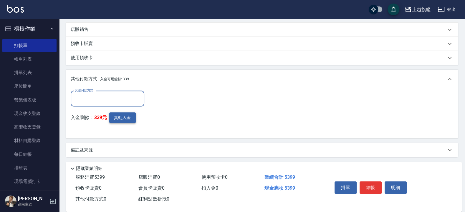
click at [115, 115] on button "異動入金" at bounding box center [122, 118] width 27 height 11
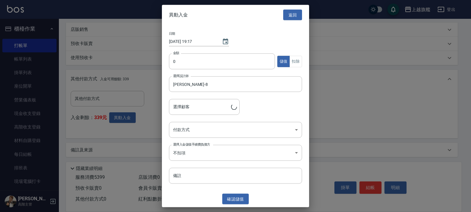
type input "張佳愉/0976500674/"
click at [187, 67] on input "0" at bounding box center [222, 62] width 106 height 16
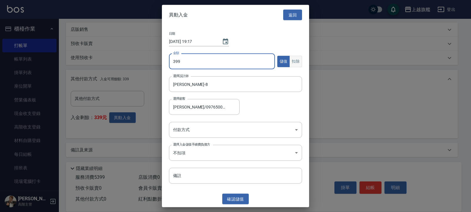
type input "399"
click at [300, 57] on button "扣除" at bounding box center [296, 61] width 13 height 11
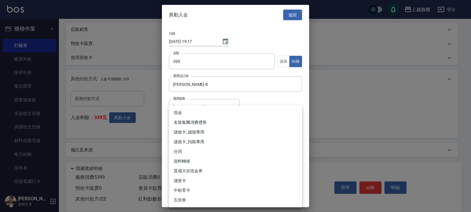
click at [198, 136] on li "儲值卡_儲值專用" at bounding box center [235, 133] width 133 height 10
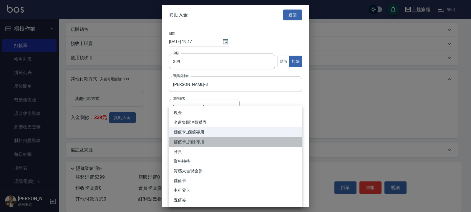
click at [201, 146] on li "儲值卡_扣除專用" at bounding box center [235, 142] width 133 height 10
type input "儲值卡_扣除專用"
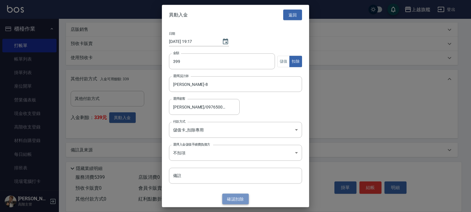
click at [237, 200] on button "確認 扣除" at bounding box center [235, 199] width 27 height 11
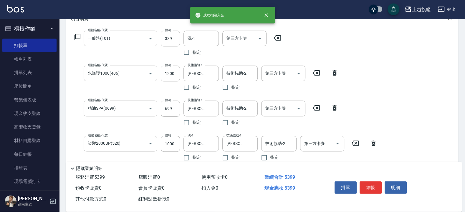
scroll to position [53, 0]
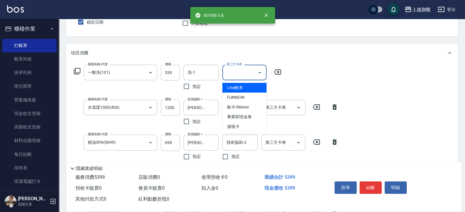
click at [252, 72] on input "第三方卡券" at bounding box center [240, 72] width 30 height 10
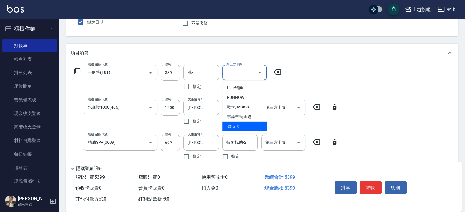
click at [235, 129] on span "儲值卡" at bounding box center [244, 127] width 44 height 10
type input "儲值卡"
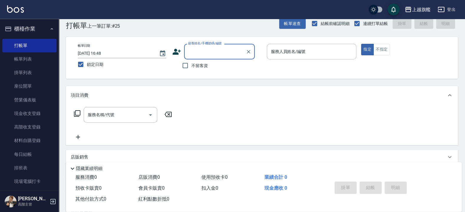
scroll to position [0, 0]
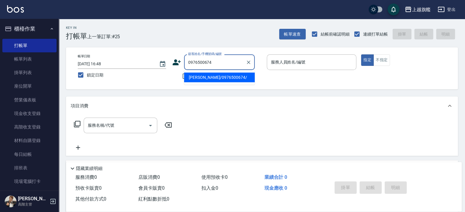
type input "張佳愉/0976500674/"
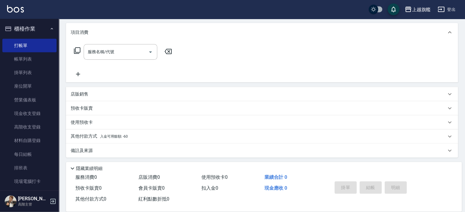
scroll to position [75, 0]
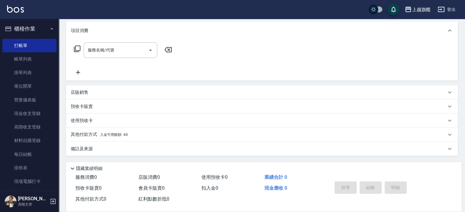
click at [100, 105] on div "預收卡販賣" at bounding box center [259, 107] width 376 height 6
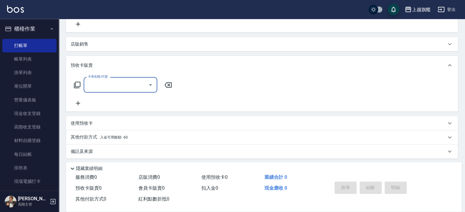
scroll to position [126, 0]
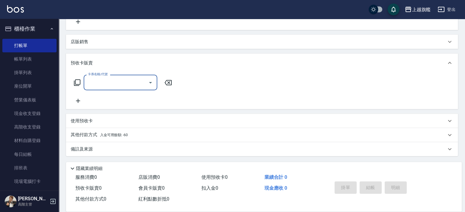
click at [91, 119] on p "使用預收卡" at bounding box center [82, 121] width 22 height 6
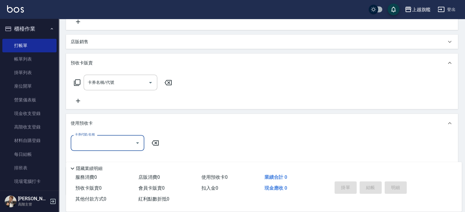
scroll to position [0, 0]
click at [94, 61] on div "預收卡販賣" at bounding box center [259, 63] width 376 height 6
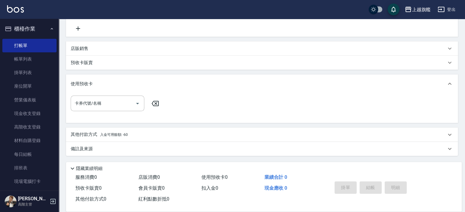
scroll to position [119, 0]
click at [90, 86] on p "使用預收卡" at bounding box center [82, 84] width 22 height 6
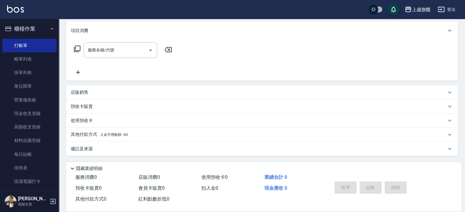
scroll to position [75, 0]
click at [128, 135] on span "入金可用餘額: -60" at bounding box center [114, 135] width 28 height 4
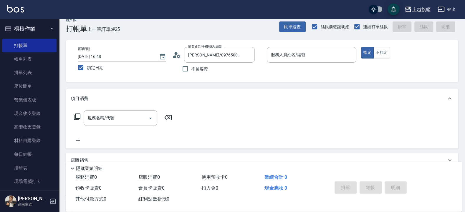
scroll to position [0, 0]
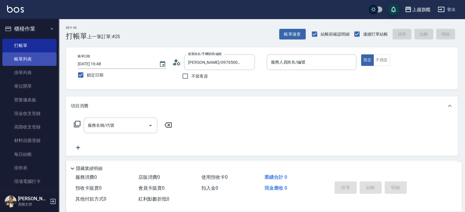
click at [19, 63] on link "帳單列表" at bounding box center [29, 59] width 54 height 14
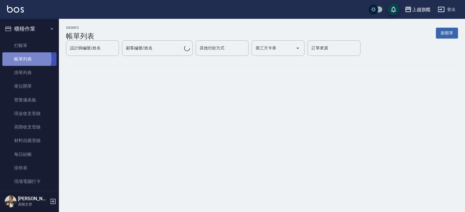
click at [22, 59] on link "帳單列表" at bounding box center [29, 59] width 54 height 14
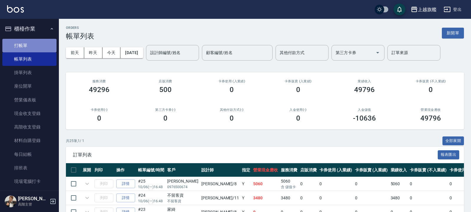
click at [29, 41] on link "打帳單" at bounding box center [29, 46] width 54 height 14
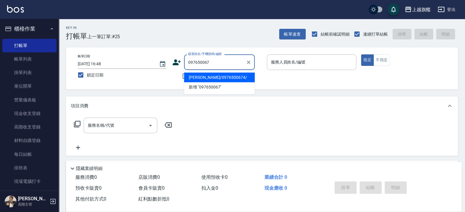
type input "097650067"
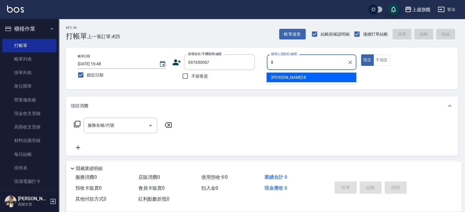
type input "[PERSON_NAME]-8"
type button "true"
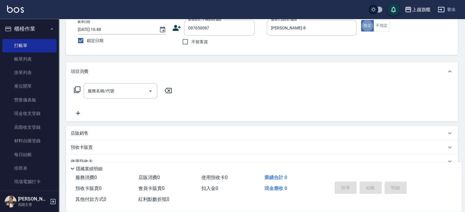
scroll to position [75, 0]
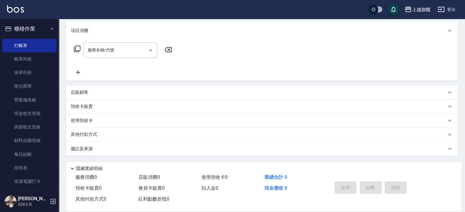
click at [91, 104] on p "預收卡販賣" at bounding box center [82, 107] width 22 height 6
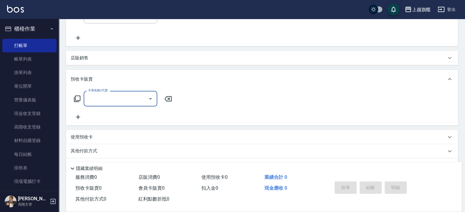
scroll to position [111, 0]
click at [100, 100] on input "卡券名稱/代號" at bounding box center [115, 98] width 59 height 10
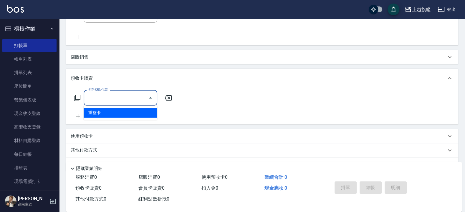
click at [98, 109] on span "重整卡" at bounding box center [121, 113] width 74 height 10
type input "重整卡(70069)"
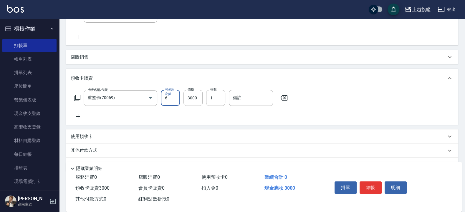
type input "6"
type input "12000"
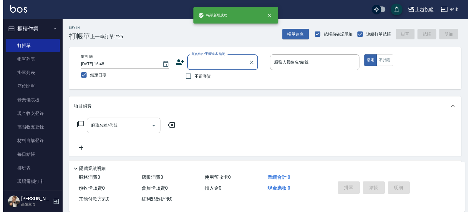
scroll to position [0, 0]
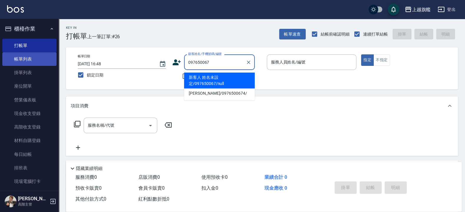
type input "0976500674"
